Goal: Check status: Check status

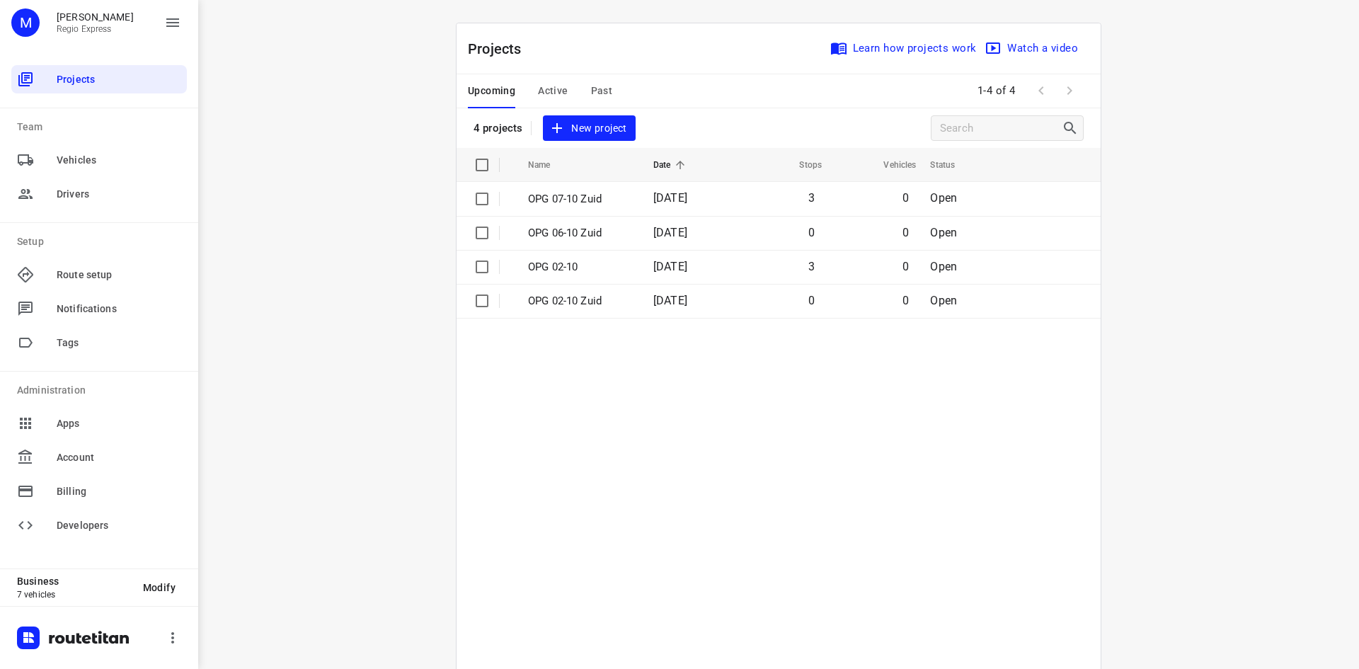
click at [593, 91] on span "Past" at bounding box center [602, 91] width 22 height 18
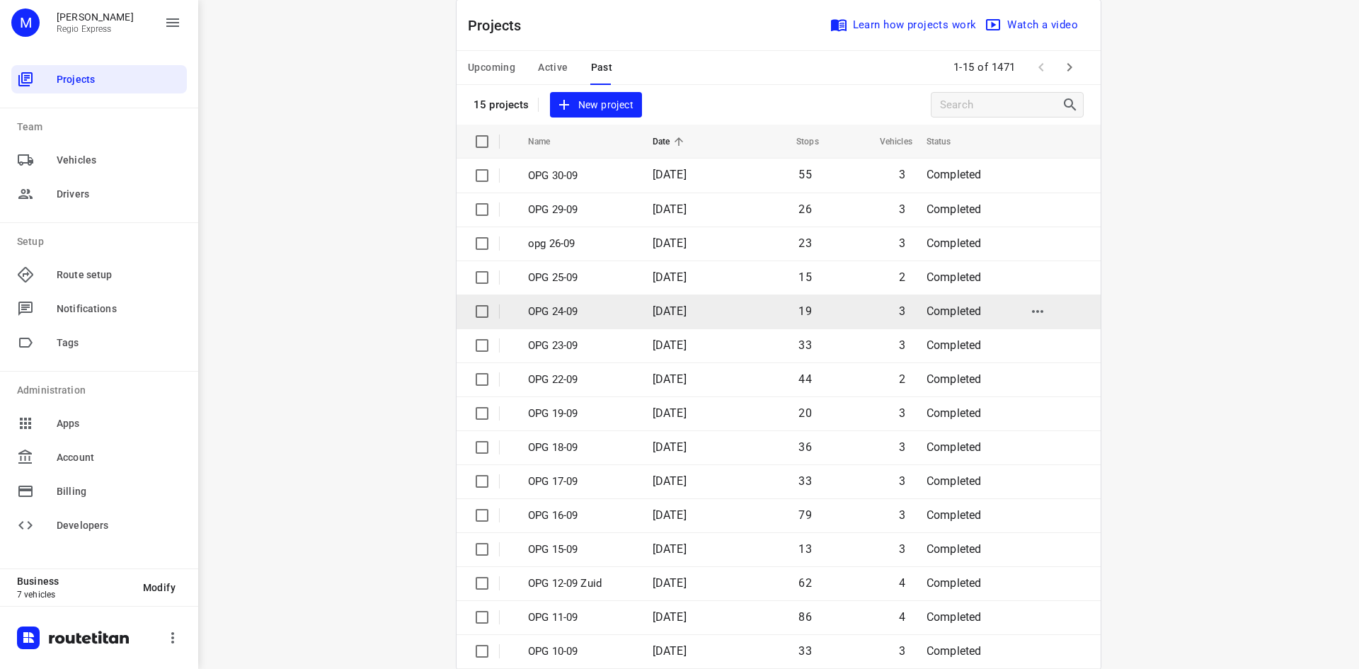
scroll to position [47, 0]
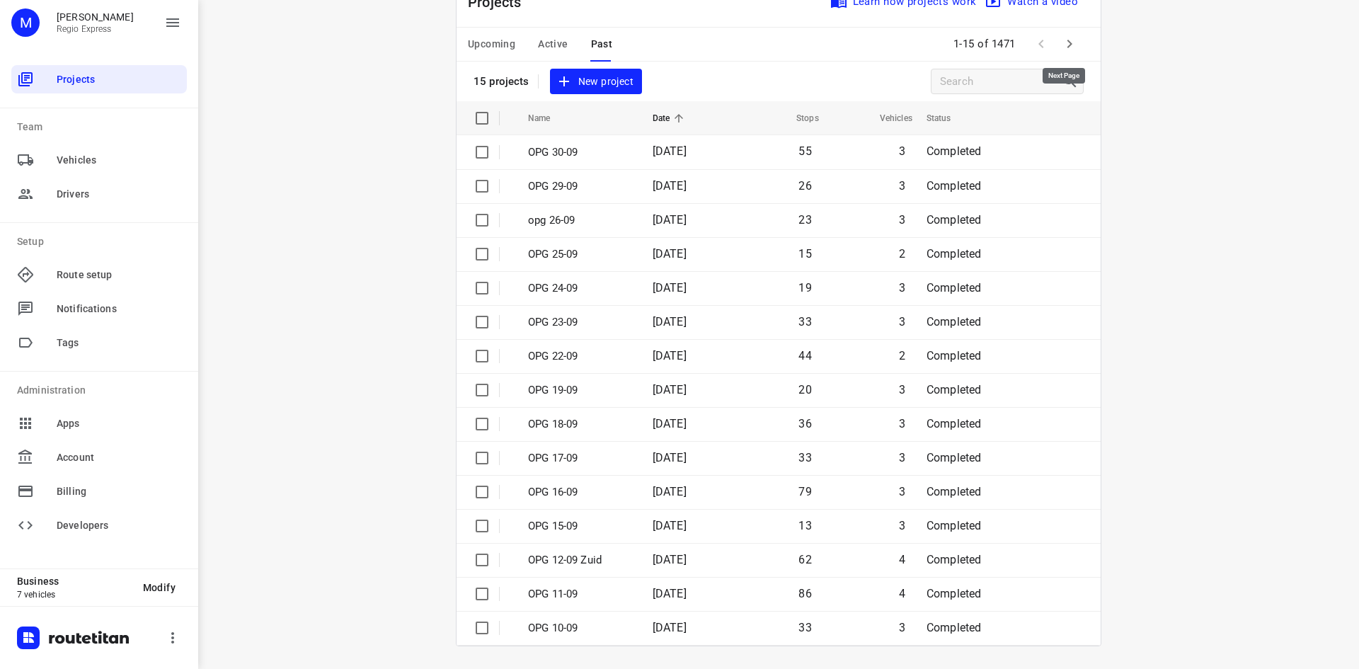
click at [1074, 52] on button "button" at bounding box center [1069, 44] width 28 height 28
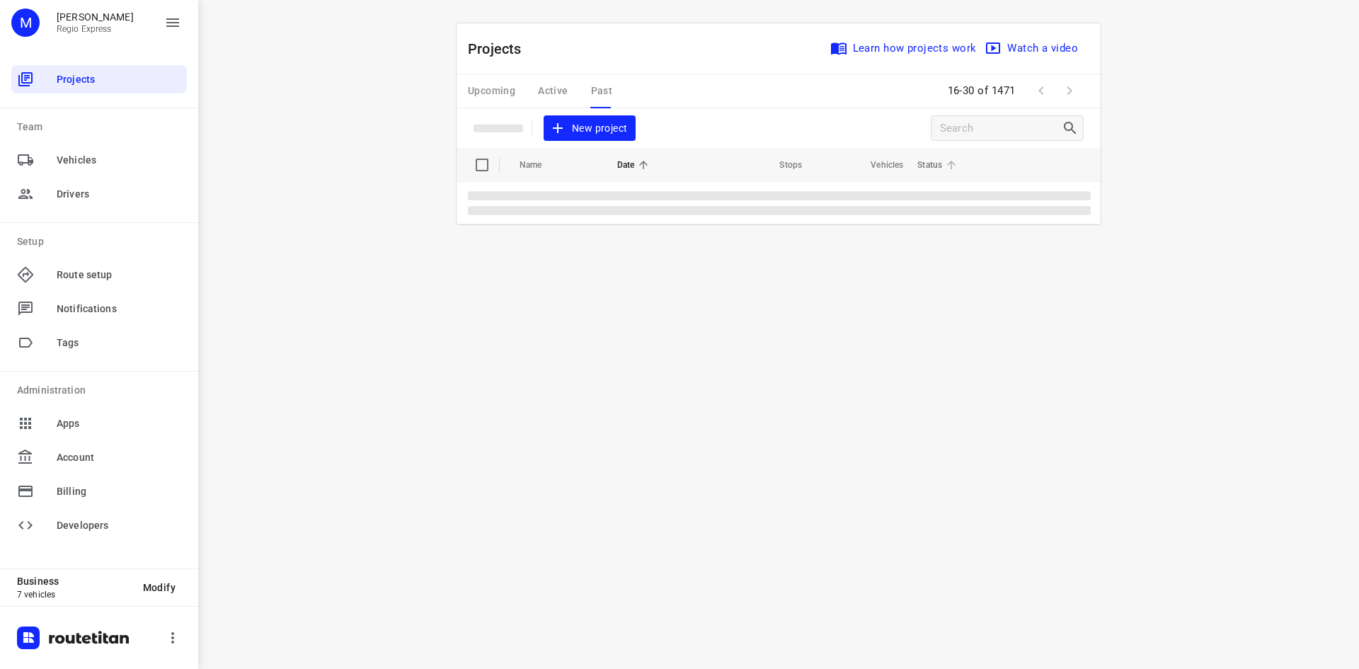
scroll to position [0, 0]
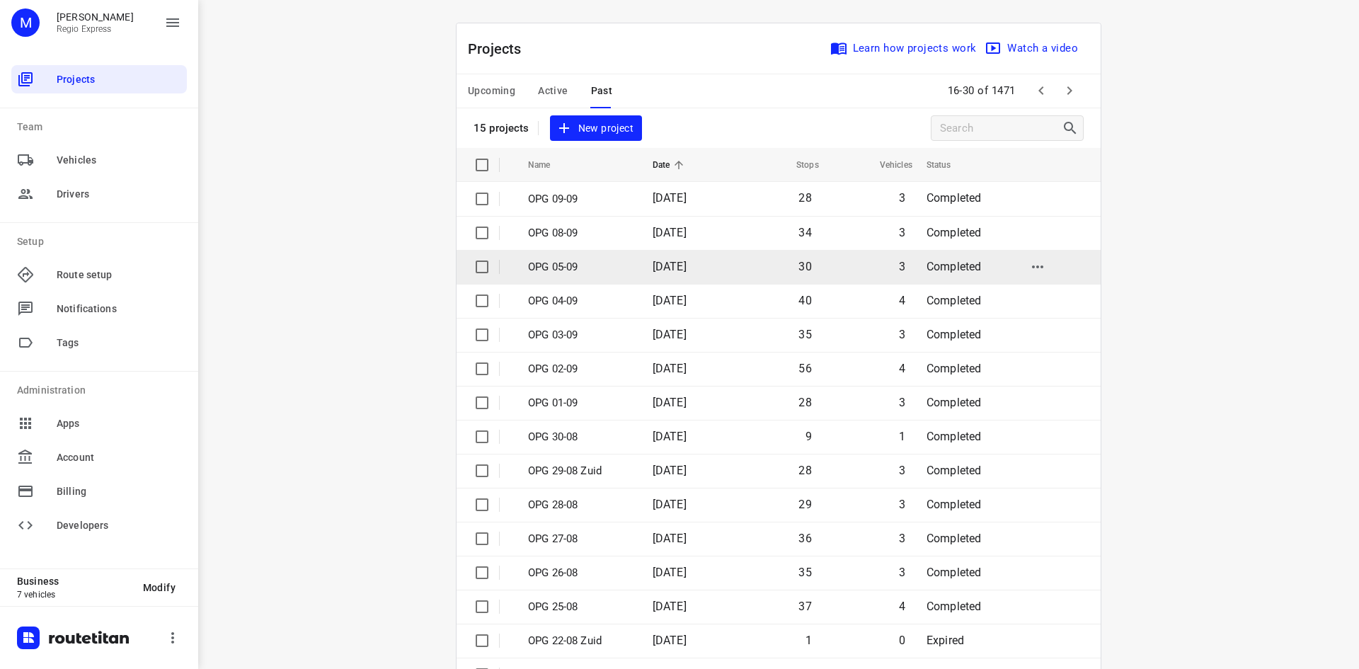
click at [687, 265] on span "[DATE]" at bounding box center [670, 266] width 34 height 13
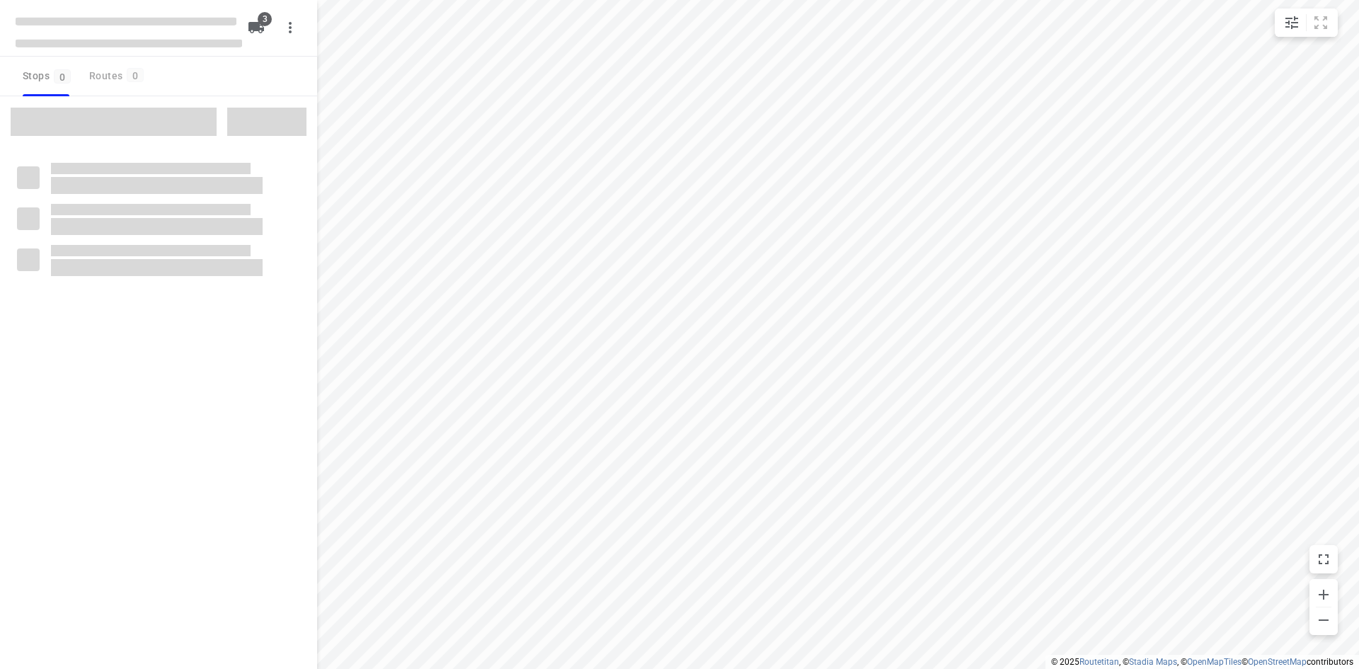
type input "distance"
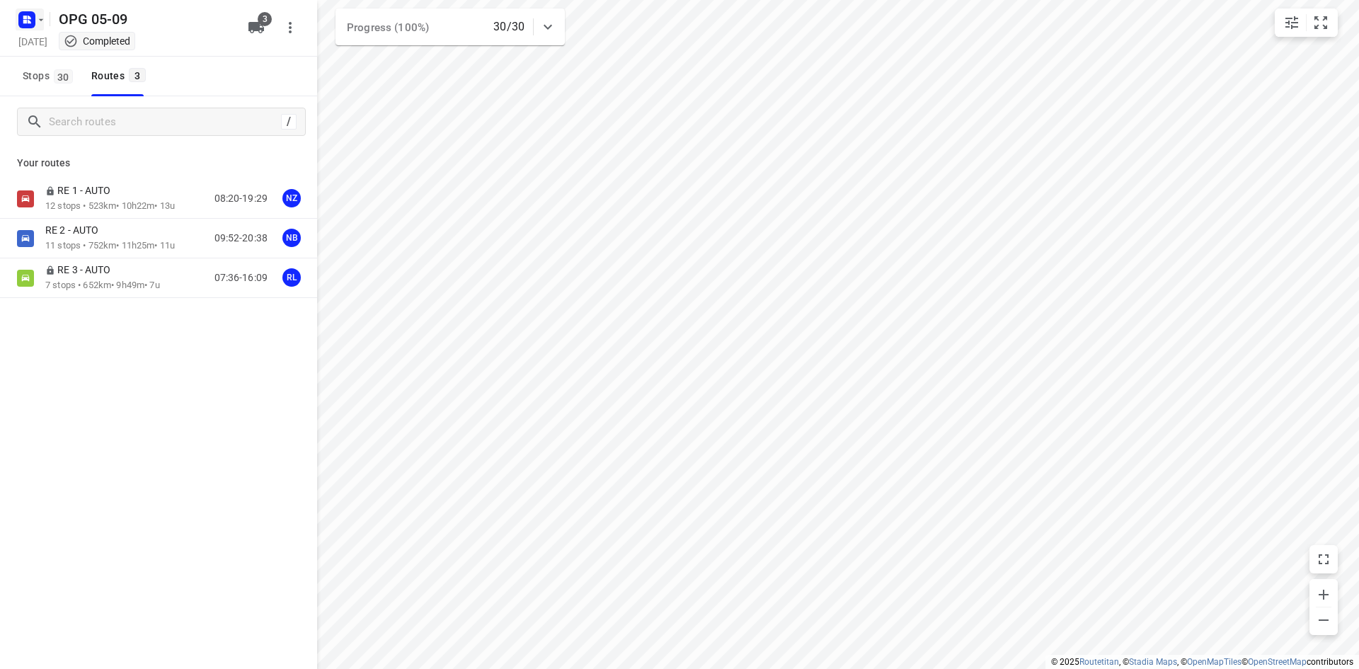
click at [28, 28] on rect "button" at bounding box center [26, 19] width 17 height 17
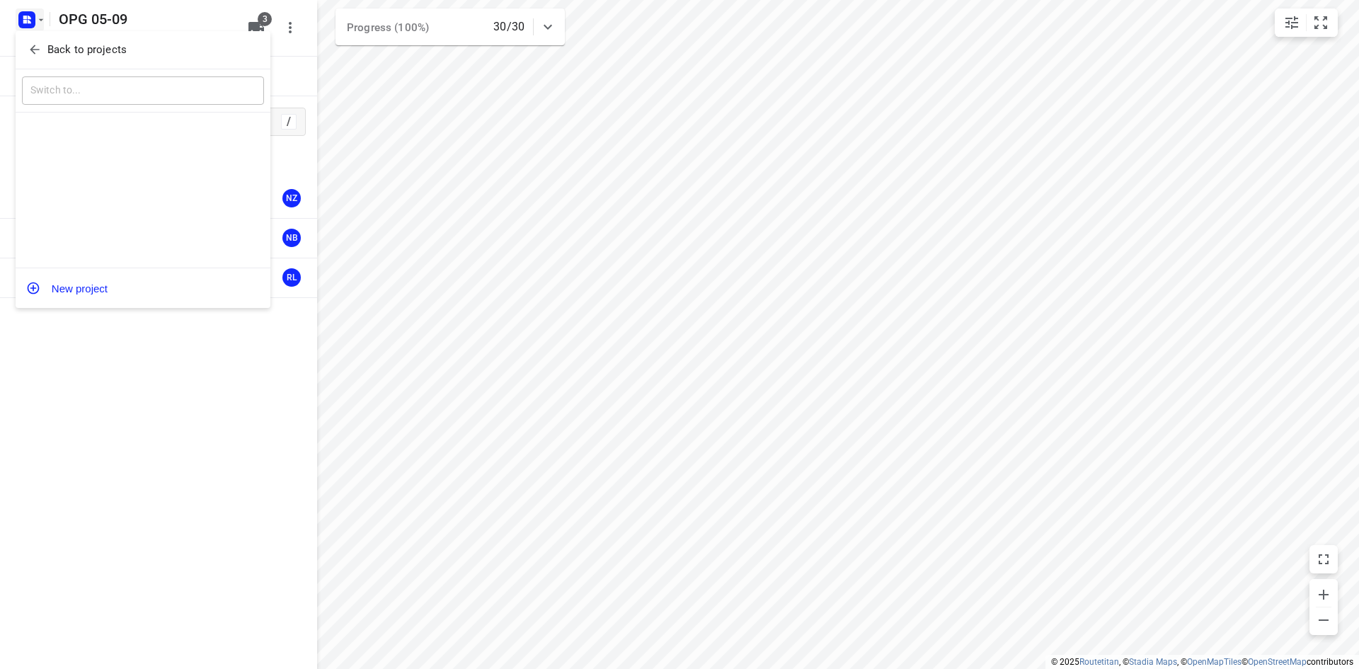
click at [47, 50] on p "Back to projects" at bounding box center [86, 50] width 79 height 16
